Goal: Entertainment & Leisure: Browse casually

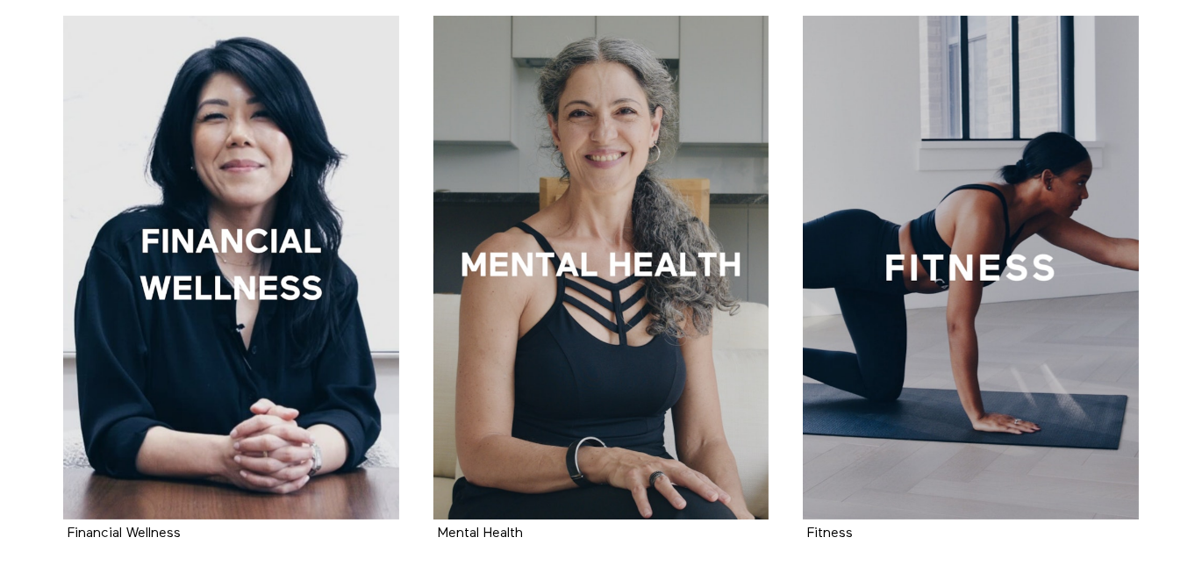
scroll to position [954, 0]
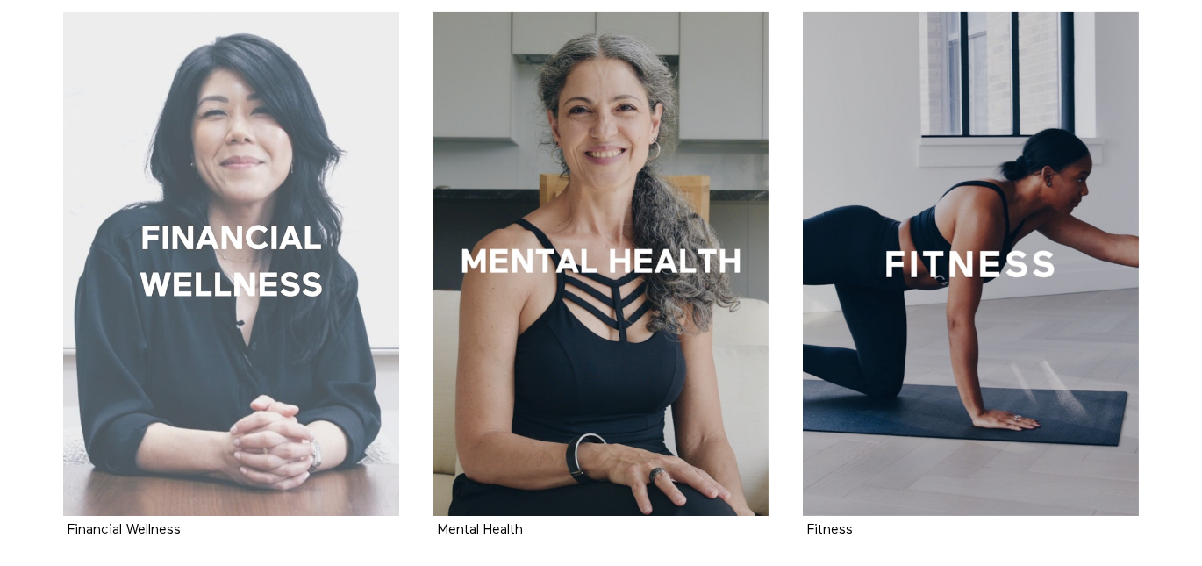
click at [251, 285] on div at bounding box center [231, 264] width 336 height 504
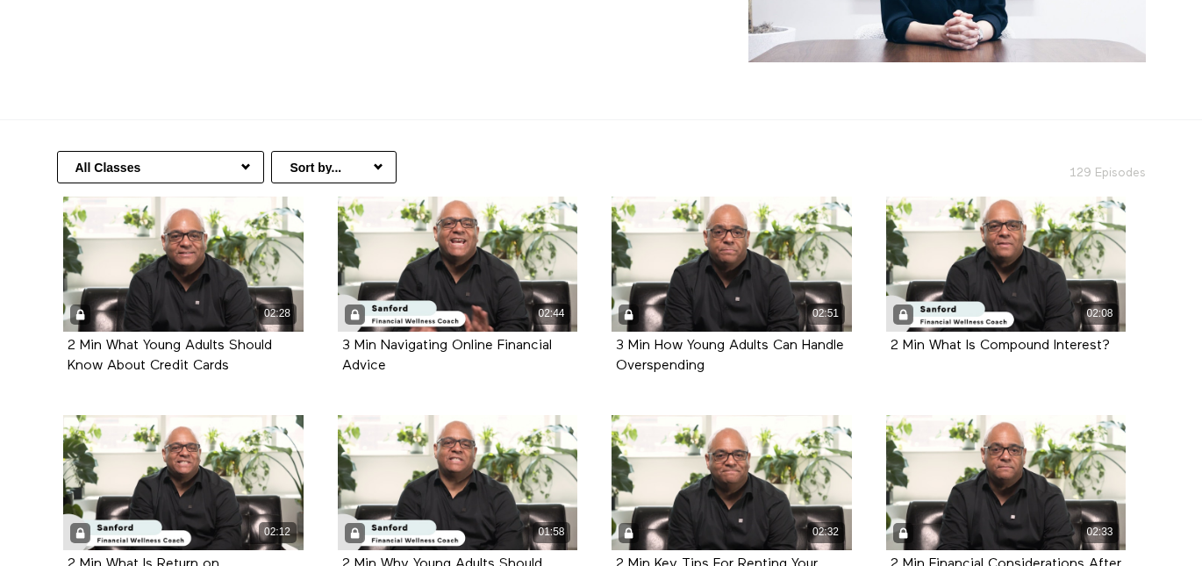
scroll to position [249, 0]
